Goal: Check status: Check status

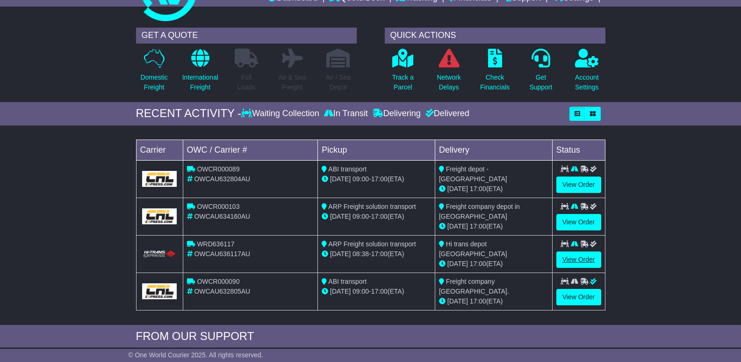
click at [562, 250] on td "View Order" at bounding box center [578, 253] width 53 height 37
click at [570, 262] on link "View Order" at bounding box center [579, 259] width 45 height 16
